Goal: Task Accomplishment & Management: Use online tool/utility

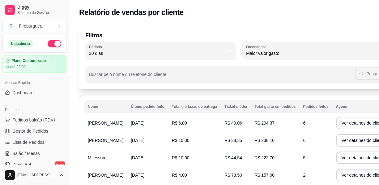
select select "30"
select select "HIGHEST_TOTAL_SPENT_WITH_ORDERS"
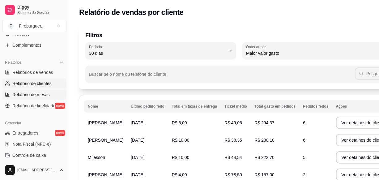
click at [37, 94] on span "Relatório de mesas" at bounding box center [30, 95] width 37 height 6
select select "TOTAL_OF_ORDERS"
select select "7"
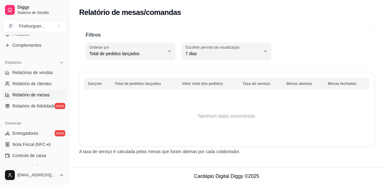
click at [36, 93] on span "Relatório de mesas" at bounding box center [30, 95] width 37 height 6
click at [34, 107] on span "Relatório de fidelidade" at bounding box center [33, 106] width 43 height 6
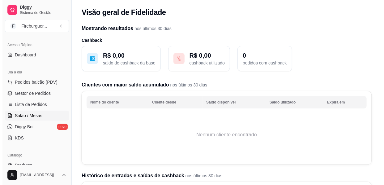
scroll to position [28, 0]
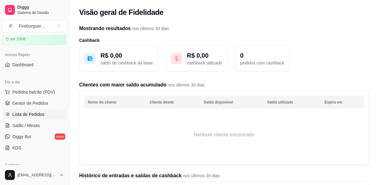
click at [39, 111] on span "Lista de Pedidos" at bounding box center [28, 114] width 32 height 6
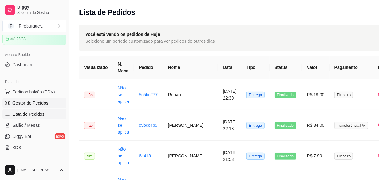
click at [45, 103] on span "Gestor de Pedidos" at bounding box center [30, 103] width 36 height 6
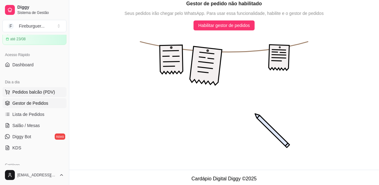
click at [46, 89] on span "Pedidos balcão (PDV)" at bounding box center [33, 92] width 43 height 6
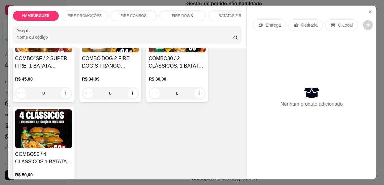
scroll to position [393, 0]
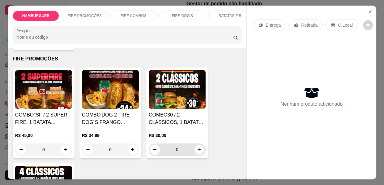
click at [197, 147] on icon "increase-product-quantity" at bounding box center [199, 149] width 5 height 5
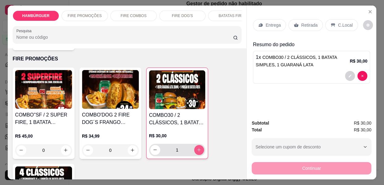
type input "1"
click at [266, 22] on p "Entrega" at bounding box center [273, 25] width 15 height 6
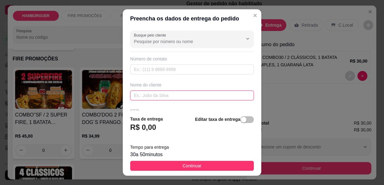
click at [154, 97] on input "text" at bounding box center [192, 95] width 124 height 10
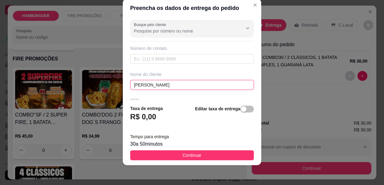
scroll to position [56, 0]
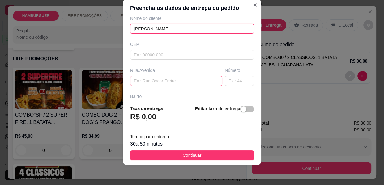
type input "[PERSON_NAME]"
click at [139, 80] on input "text" at bounding box center [176, 81] width 92 height 10
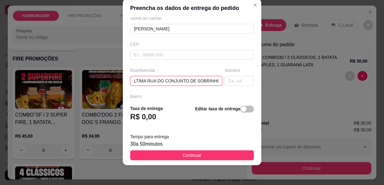
scroll to position [0, 6]
type input "ULTIMA RUA DO CONJUNTO DE SOBRINHO"
drag, startPoint x: 227, startPoint y: 81, endPoint x: 230, endPoint y: 83, distance: 4.1
click at [227, 81] on input "text" at bounding box center [239, 81] width 29 height 10
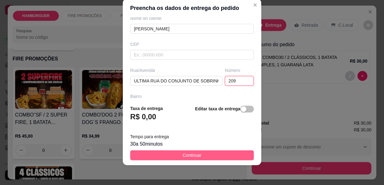
type input "209"
click at [193, 154] on span "Continuar" at bounding box center [192, 155] width 19 height 7
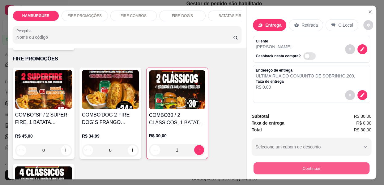
click at [281, 165] on button "Continuar" at bounding box center [312, 168] width 116 height 12
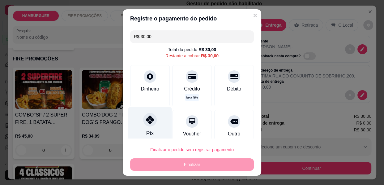
click at [147, 124] on div at bounding box center [150, 120] width 14 height 14
type input "R$ 0,00"
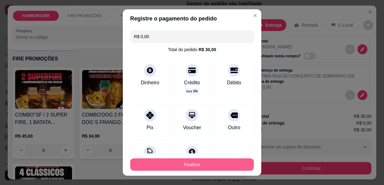
click at [172, 163] on button "Finalizar" at bounding box center [192, 164] width 124 height 12
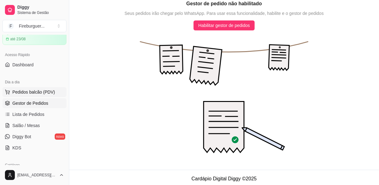
click at [37, 92] on span "Pedidos balcão (PDV)" at bounding box center [33, 92] width 43 height 6
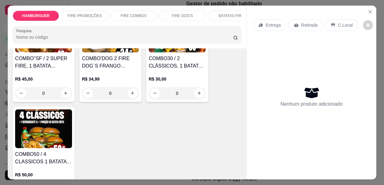
scroll to position [478, 0]
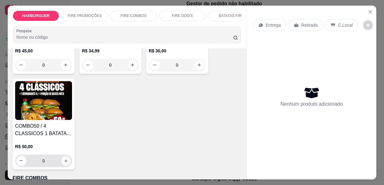
click at [64, 158] on icon "increase-product-quantity" at bounding box center [66, 160] width 5 height 5
type input "1"
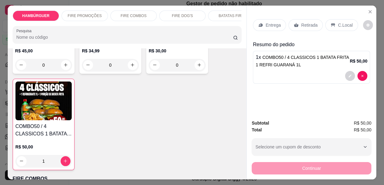
click at [303, 22] on p "Retirada" at bounding box center [309, 25] width 16 height 6
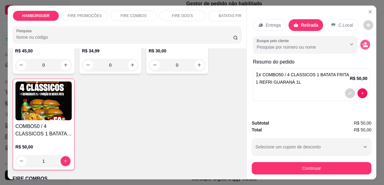
click at [364, 42] on icon "decrease-product-quantity" at bounding box center [365, 45] width 6 height 6
click at [365, 42] on icon "decrease-product-quantity" at bounding box center [364, 44] width 5 height 5
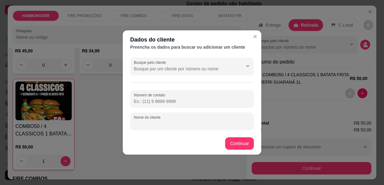
click at [160, 123] on input "Nome do cliente" at bounding box center [192, 123] width 116 height 6
type input "[GEOGRAPHIC_DATA]"
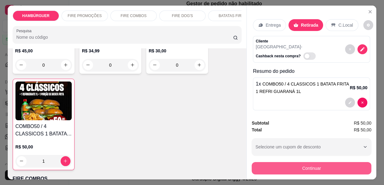
click at [288, 163] on button "Continuar" at bounding box center [312, 168] width 120 height 12
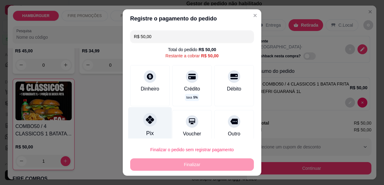
click at [144, 126] on div at bounding box center [150, 120] width 14 height 14
type input "R$ 0,00"
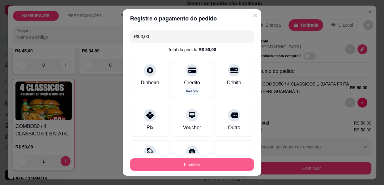
click at [178, 164] on button "Finalizar" at bounding box center [192, 164] width 124 height 12
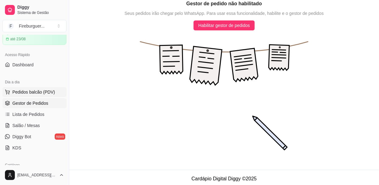
click at [31, 92] on span "Pedidos balcão (PDV)" at bounding box center [33, 92] width 43 height 6
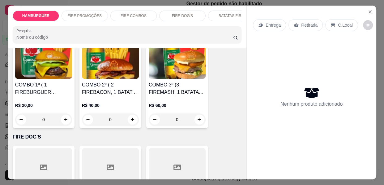
scroll to position [618, 0]
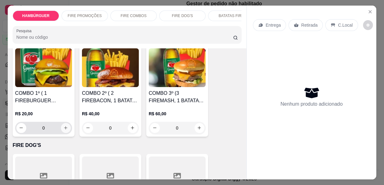
click at [63, 125] on icon "increase-product-quantity" at bounding box center [65, 127] width 5 height 5
type input "1"
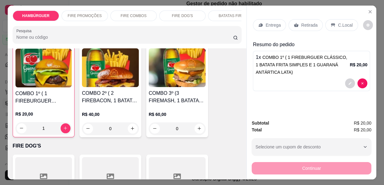
click at [266, 23] on p "Entrega" at bounding box center [273, 25] width 15 height 6
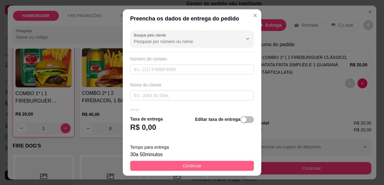
click at [186, 165] on span "Continuar" at bounding box center [192, 165] width 19 height 7
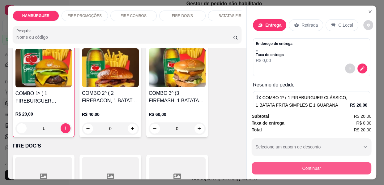
click at [270, 164] on button "Continuar" at bounding box center [312, 168] width 120 height 12
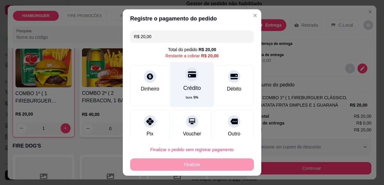
click at [188, 77] on icon at bounding box center [192, 74] width 8 height 8
type input "R$ 0,00"
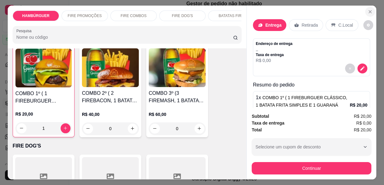
click at [368, 9] on icon "Close" at bounding box center [370, 11] width 5 height 5
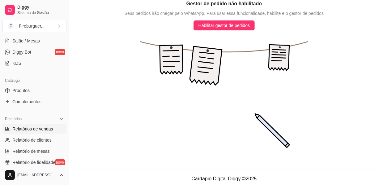
scroll to position [140, 0]
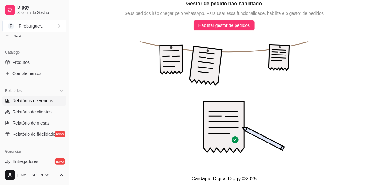
click at [34, 101] on span "Relatórios de vendas" at bounding box center [32, 100] width 41 height 6
select select "ALL"
select select "0"
